Goal: Information Seeking & Learning: Learn about a topic

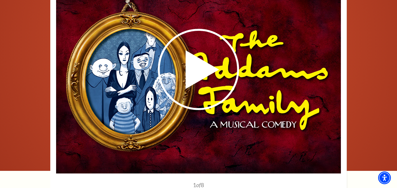
scroll to position [697, 0]
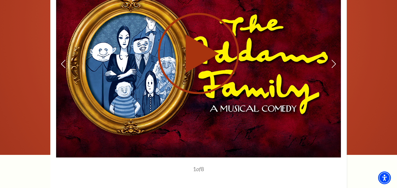
click at [226, 45] on icon at bounding box center [198, 53] width 142 height 82
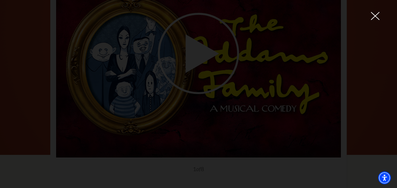
scroll to position [0, 0]
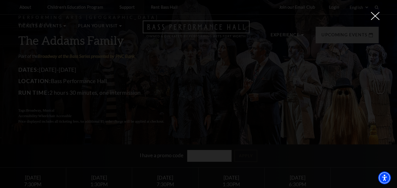
click at [387, 102] on div at bounding box center [198, 94] width 397 height 188
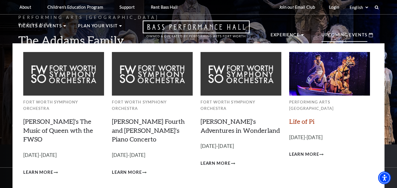
click at [310, 117] on link "Life of Pi" at bounding box center [301, 121] width 25 height 8
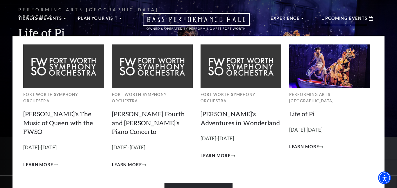
scroll to position [12, 0]
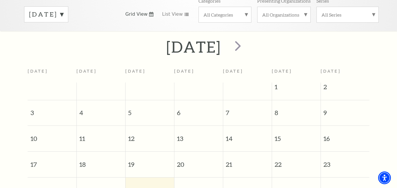
scroll to position [119, 0]
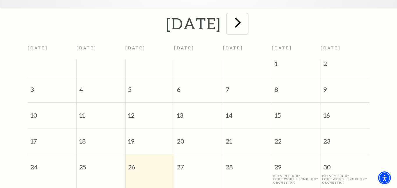
click at [246, 14] on span "next" at bounding box center [237, 22] width 17 height 17
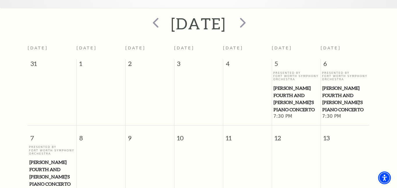
scroll to position [51, 0]
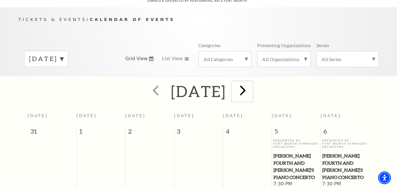
click at [251, 86] on span "next" at bounding box center [242, 90] width 17 height 17
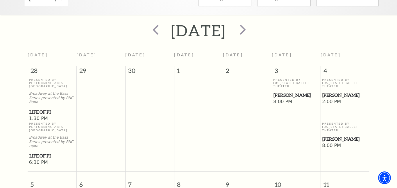
scroll to position [121, 0]
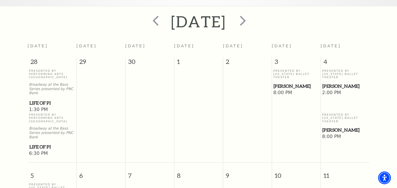
click at [41, 99] on span "Life of Pi" at bounding box center [51, 102] width 45 height 7
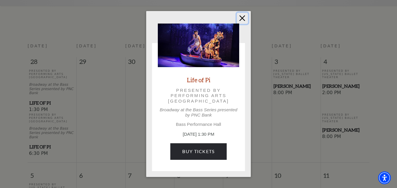
click at [241, 13] on button "Close" at bounding box center [242, 18] width 11 height 11
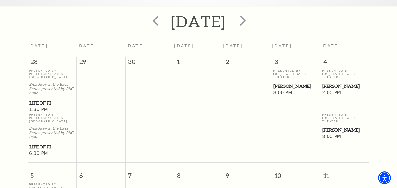
click at [291, 82] on span "[PERSON_NAME]" at bounding box center [295, 85] width 45 height 7
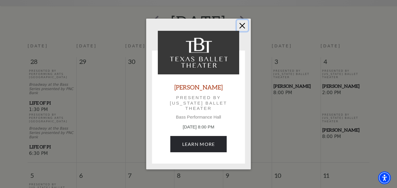
click at [240, 23] on button "Close" at bounding box center [242, 25] width 11 height 11
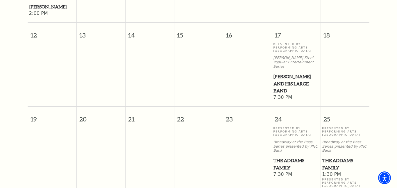
scroll to position [319, 0]
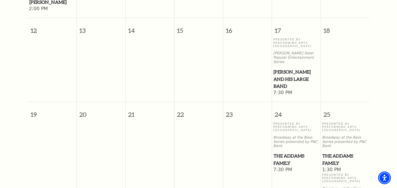
click at [288, 68] on span "[PERSON_NAME] and his Large Band" at bounding box center [295, 78] width 45 height 21
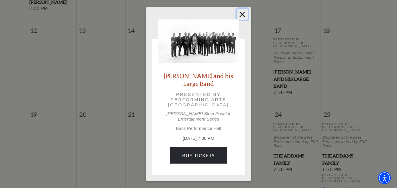
click at [245, 18] on button "Close" at bounding box center [242, 14] width 11 height 11
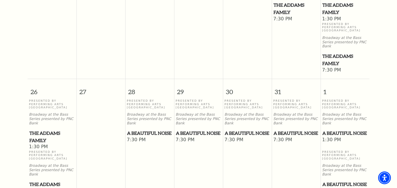
scroll to position [493, 0]
